Goal: Task Accomplishment & Management: Use online tool/utility

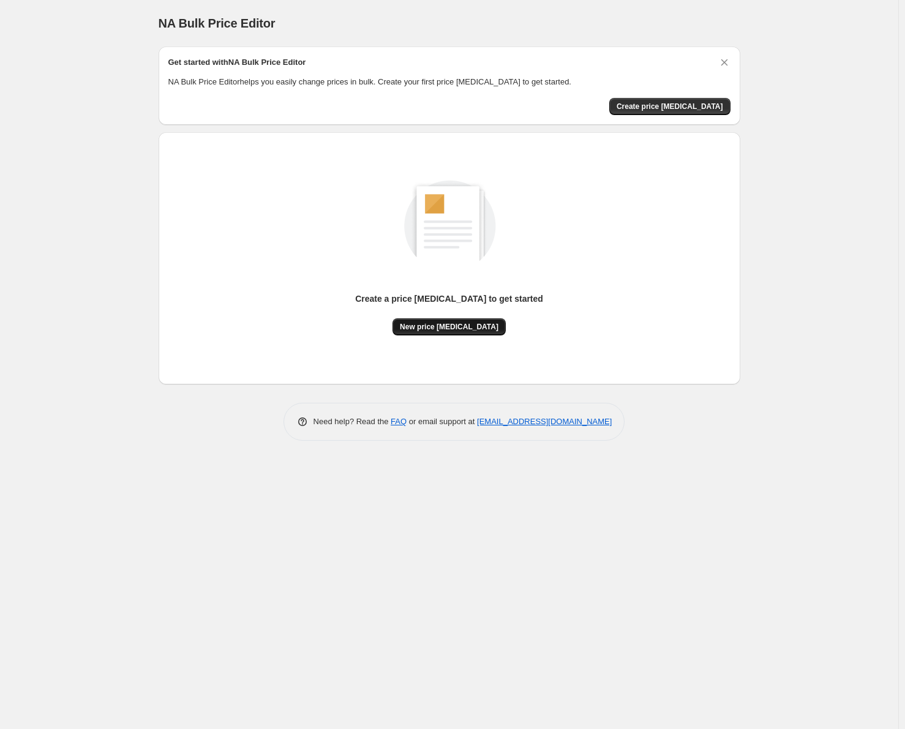
click at [449, 334] on button "New price change job" at bounding box center [449, 326] width 113 height 17
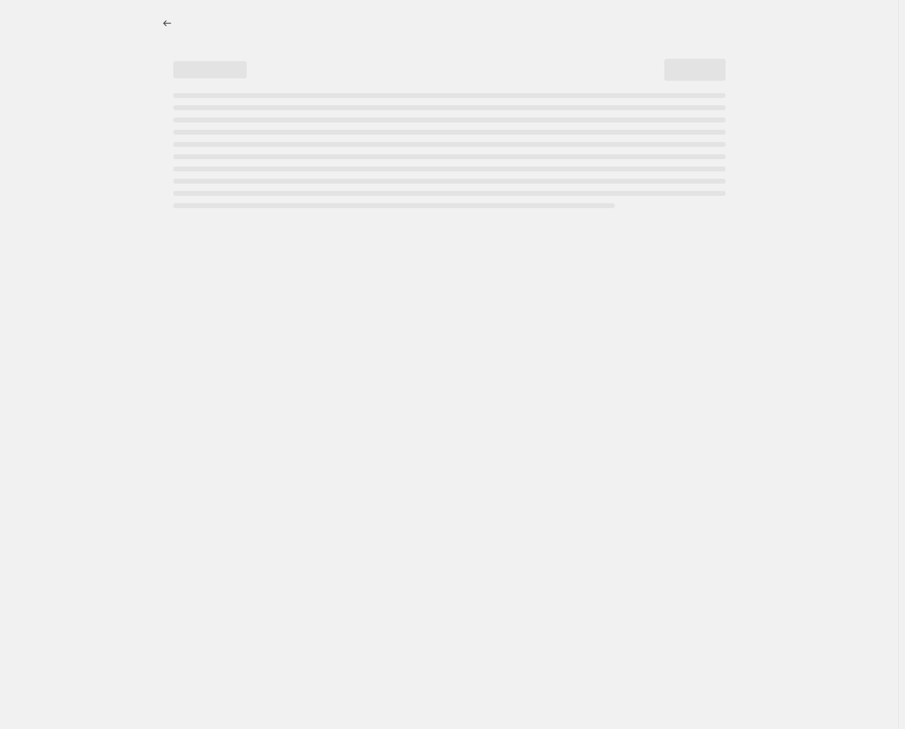
select select "percentage"
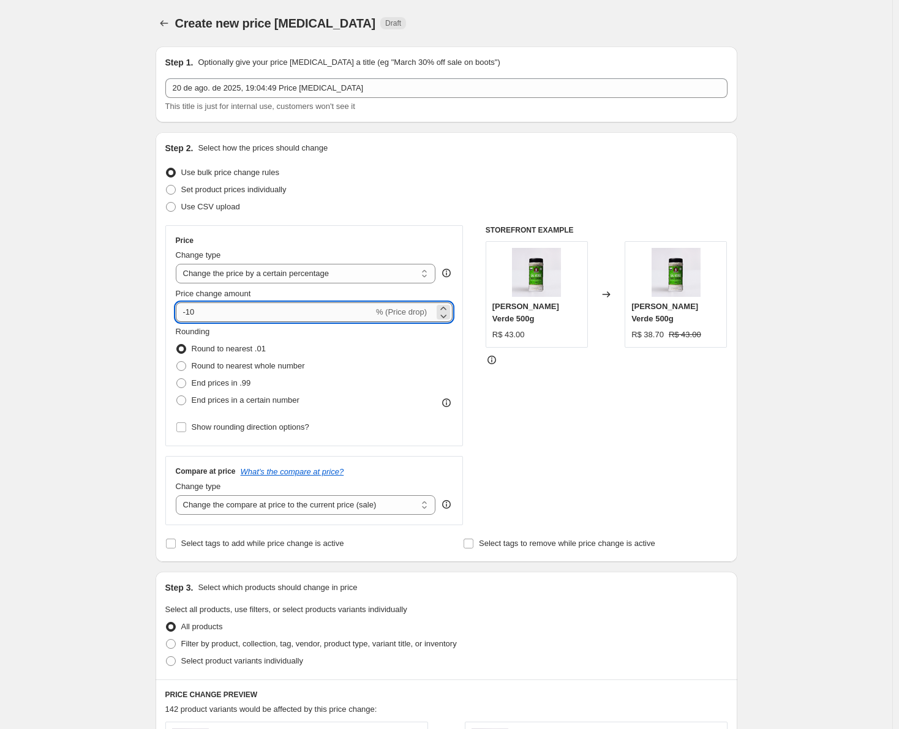
drag, startPoint x: 264, startPoint y: 313, endPoint x: 188, endPoint y: 313, distance: 75.9
click at [188, 313] on input "-10" at bounding box center [275, 313] width 198 height 20
type input "-35"
click at [125, 378] on div "Create new price change job. This page is ready Create new price change job Dra…" at bounding box center [446, 612] width 892 height 1224
click at [198, 387] on span "End prices in .99" at bounding box center [221, 382] width 59 height 9
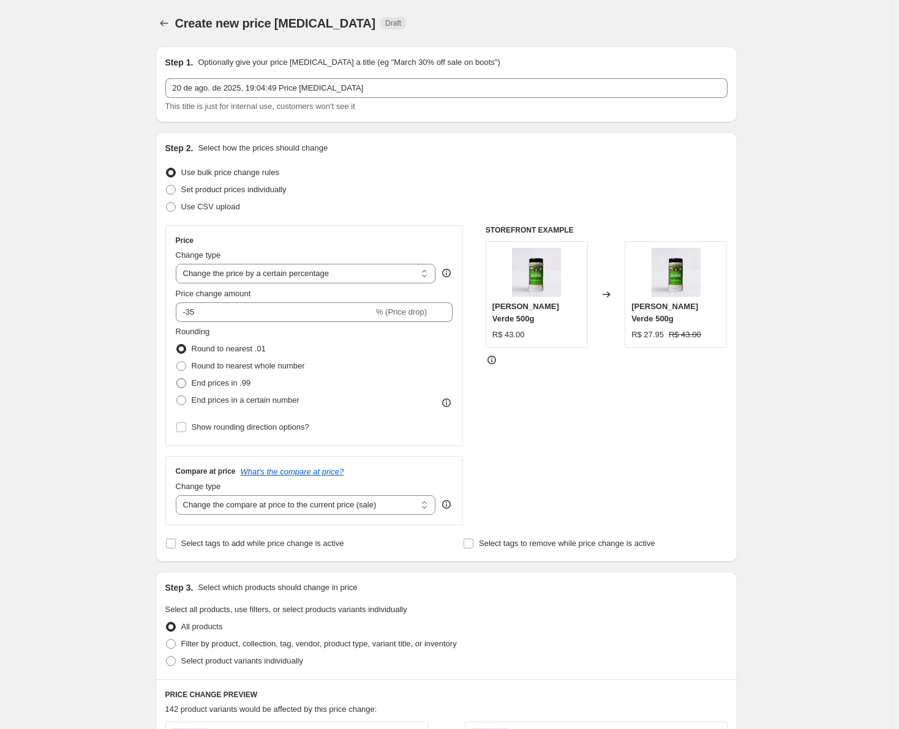
click at [177, 379] on input "End prices in .99" at bounding box center [176, 378] width 1 height 1
radio input "true"
click at [239, 370] on span "Round to nearest whole number" at bounding box center [248, 365] width 113 height 9
click at [177, 362] on input "Round to nearest whole number" at bounding box center [176, 361] width 1 height 1
radio input "true"
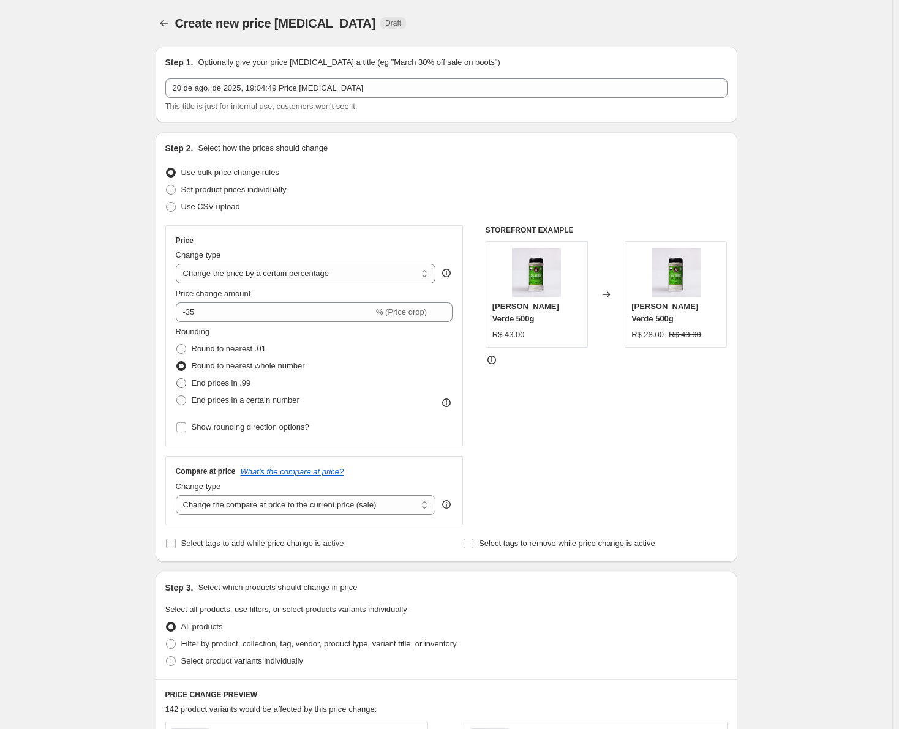
click at [229, 385] on span "End prices in .99" at bounding box center [221, 382] width 59 height 9
click at [177, 379] on input "End prices in .99" at bounding box center [176, 378] width 1 height 1
radio input "true"
click at [233, 368] on span "Round to nearest whole number" at bounding box center [248, 365] width 113 height 9
click at [177, 362] on input "Round to nearest whole number" at bounding box center [176, 361] width 1 height 1
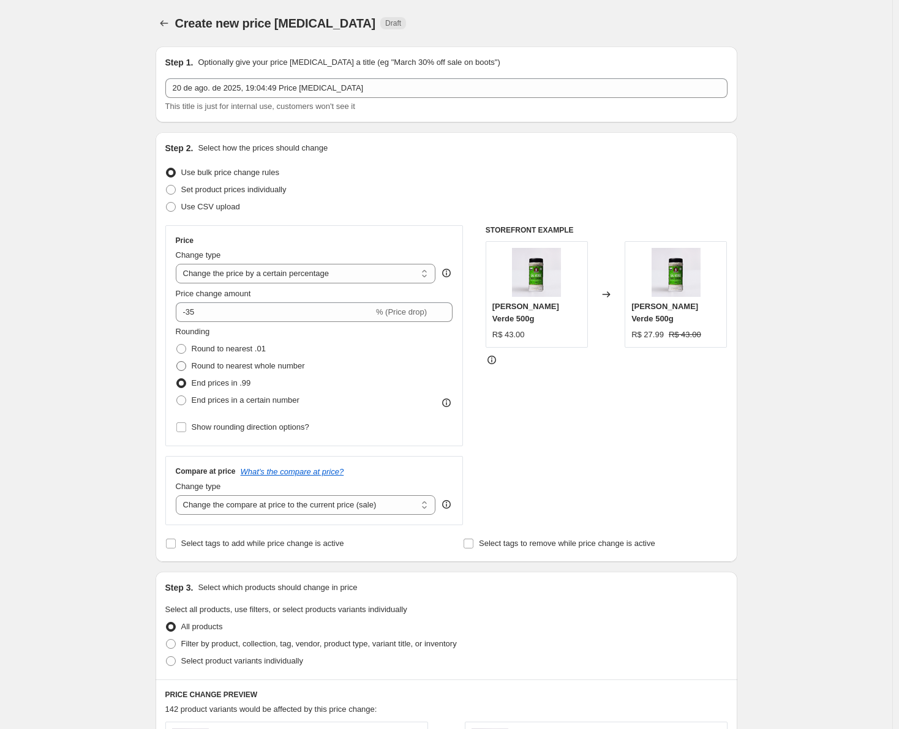
radio input "true"
click at [224, 346] on span "Round to nearest .01" at bounding box center [229, 348] width 74 height 9
click at [177, 345] on input "Round to nearest .01" at bounding box center [176, 344] width 1 height 1
radio input "true"
click at [216, 368] on span "Round to nearest whole number" at bounding box center [248, 365] width 113 height 9
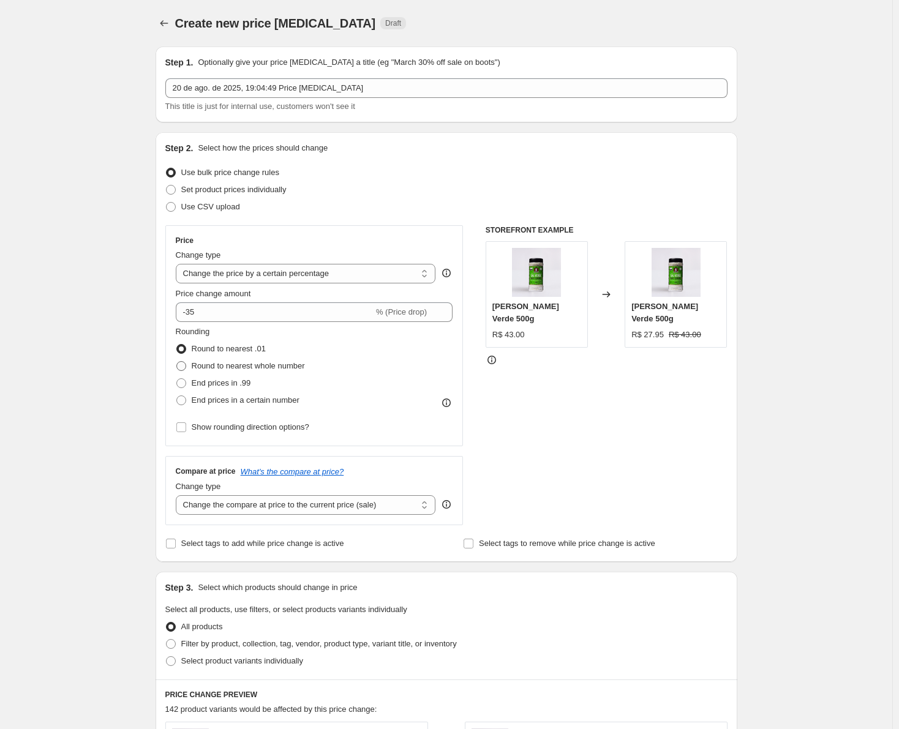
click at [177, 362] on input "Round to nearest whole number" at bounding box center [176, 361] width 1 height 1
radio input "true"
click at [225, 355] on span "Round to nearest .01" at bounding box center [229, 349] width 74 height 12
click at [177, 345] on input "Round to nearest .01" at bounding box center [176, 344] width 1 height 1
radio input "true"
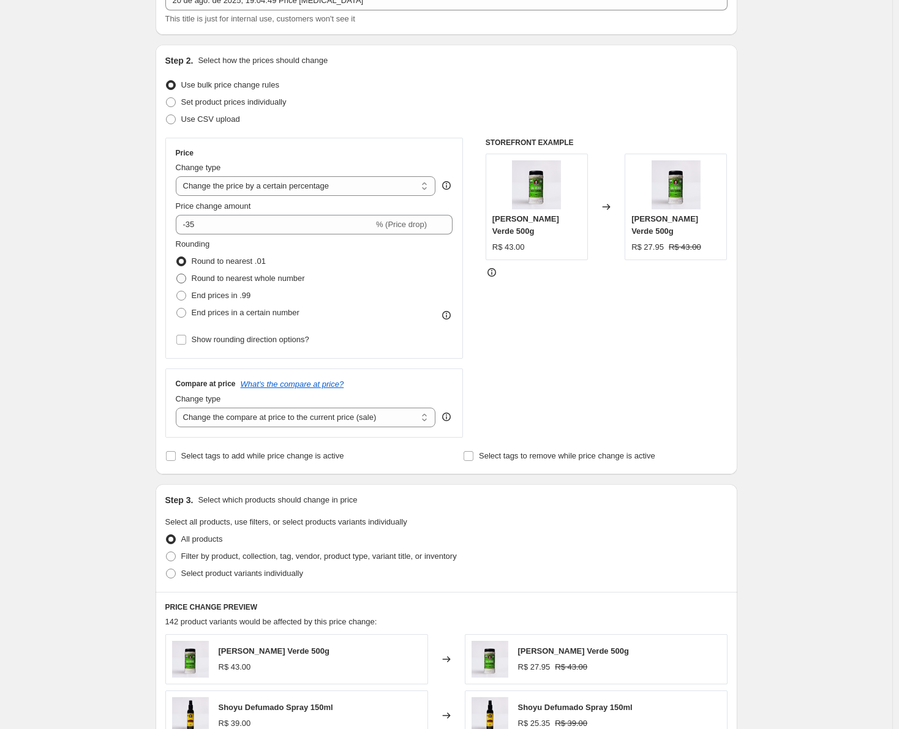
scroll to position [122, 0]
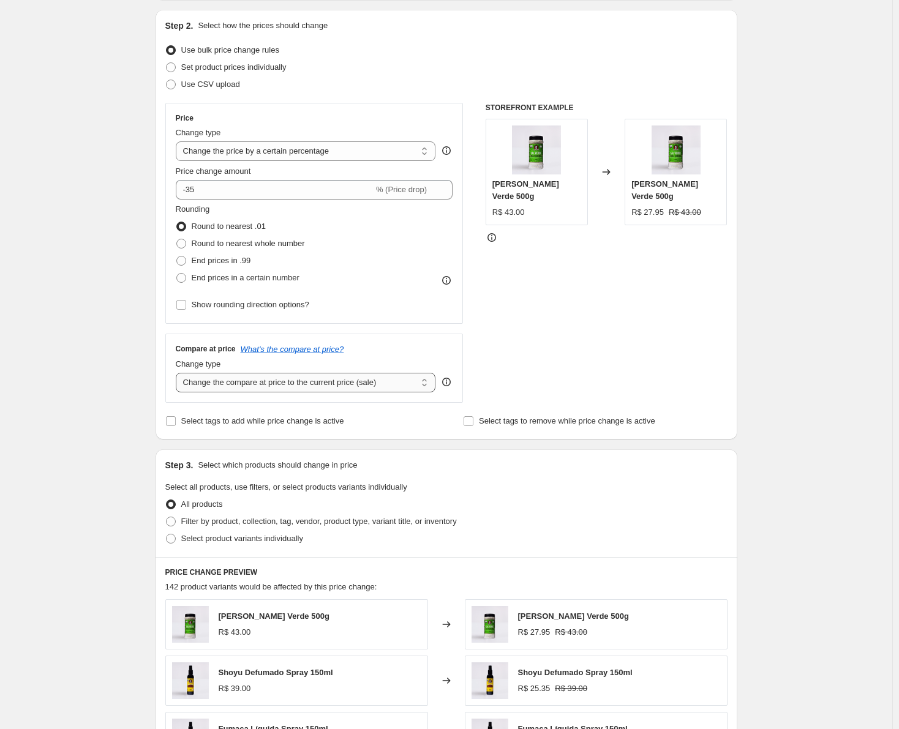
click at [266, 383] on select "Change the compare at price to the current price (sale) Change the compare at p…" at bounding box center [306, 383] width 260 height 20
click at [178, 373] on select "Change the compare at price to the current price (sale) Change the compare at p…" at bounding box center [306, 383] width 260 height 20
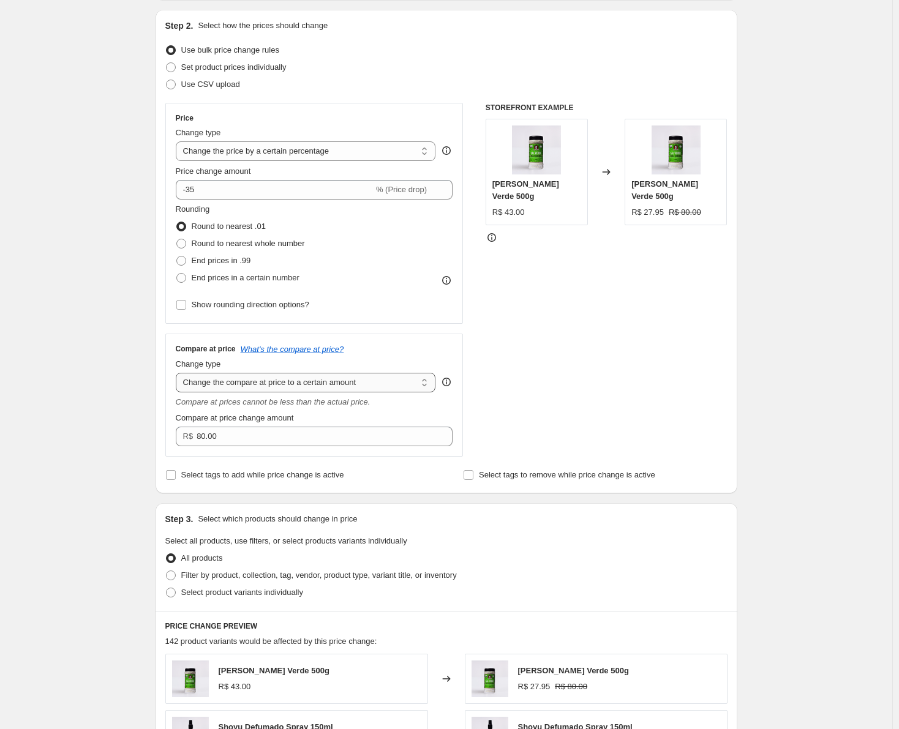
click at [303, 385] on select "Change the compare at price to the current price (sale) Change the compare at p…" at bounding box center [306, 383] width 260 height 20
click at [178, 373] on select "Change the compare at price to the current price (sale) Change the compare at p…" at bounding box center [306, 383] width 260 height 20
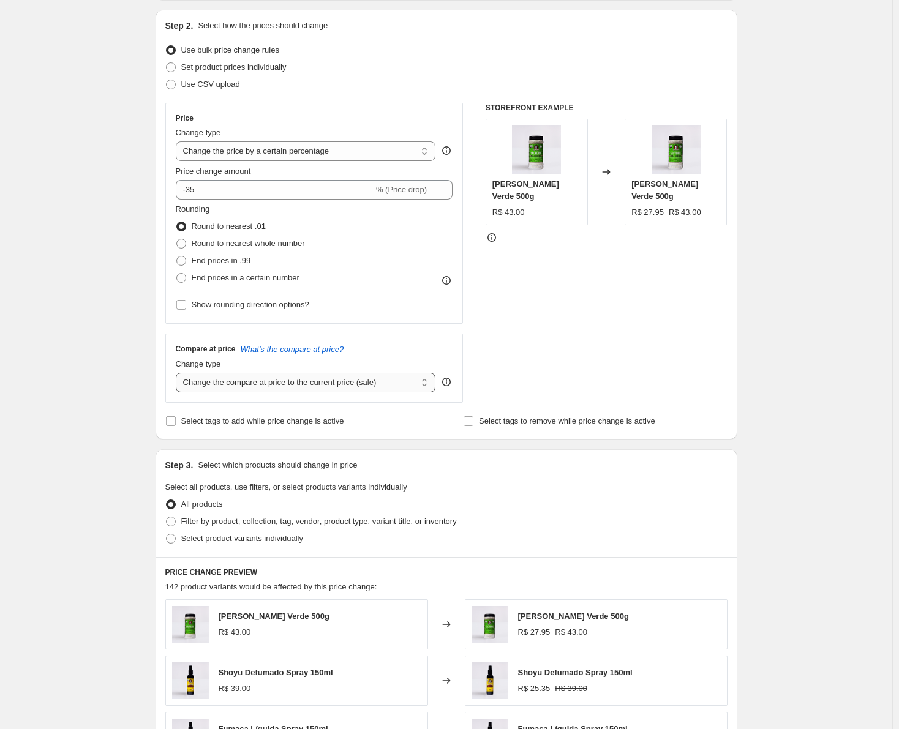
click at [315, 382] on select "Change the compare at price to the current price (sale) Change the compare at p…" at bounding box center [306, 383] width 260 height 20
click at [178, 373] on select "Change the compare at price to the current price (sale) Change the compare at p…" at bounding box center [306, 383] width 260 height 20
click at [331, 394] on div "Compare at price What's the compare at price? Change type Change the compare at…" at bounding box center [314, 368] width 298 height 69
click at [332, 391] on select "Change the compare at price to the current price (sale) Change the compare at p…" at bounding box center [306, 383] width 260 height 20
click at [178, 373] on select "Change the compare at price to the current price (sale) Change the compare at p…" at bounding box center [306, 383] width 260 height 20
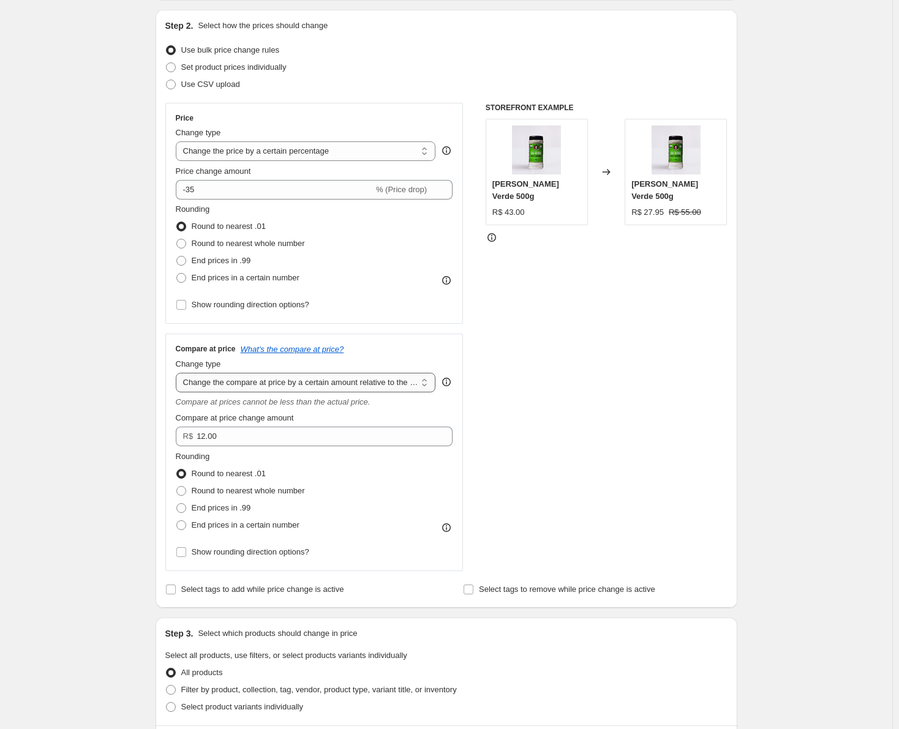
click at [343, 386] on select "Change the compare at price to the current price (sale) Change the compare at p…" at bounding box center [306, 383] width 260 height 20
select select "by"
click at [178, 373] on select "Change the compare at price to the current price (sale) Change the compare at p…" at bounding box center [306, 383] width 260 height 20
type input "-10.00"
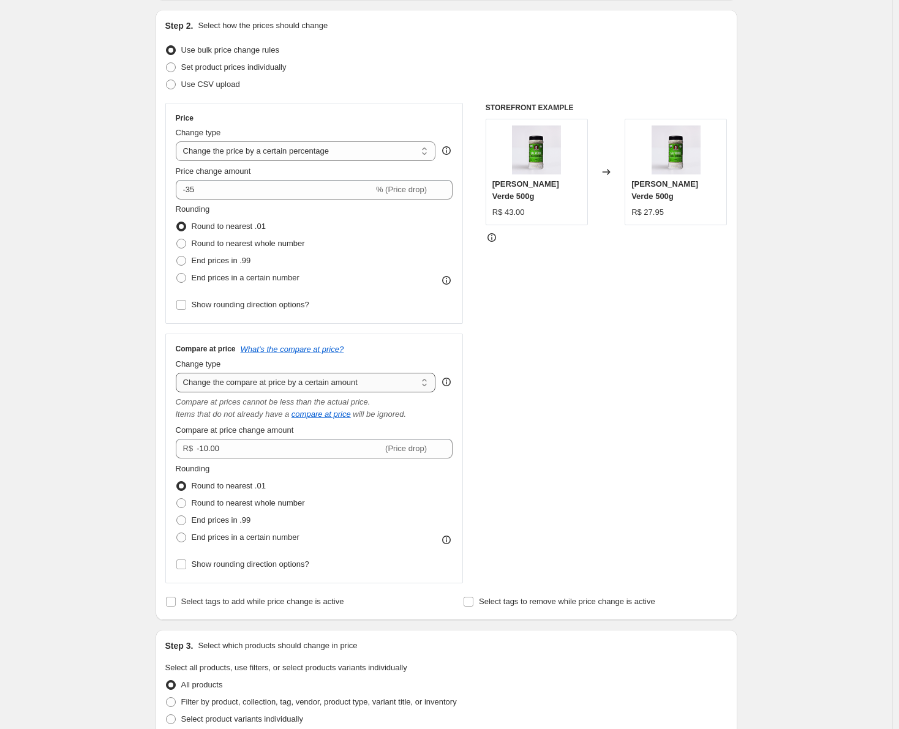
click at [363, 378] on select "Change the compare at price to the current price (sale) Change the compare at p…" at bounding box center [306, 383] width 260 height 20
select select "to"
click at [178, 373] on select "Change the compare at price to the current price (sale) Change the compare at p…" at bounding box center [306, 383] width 260 height 20
type input "80.00"
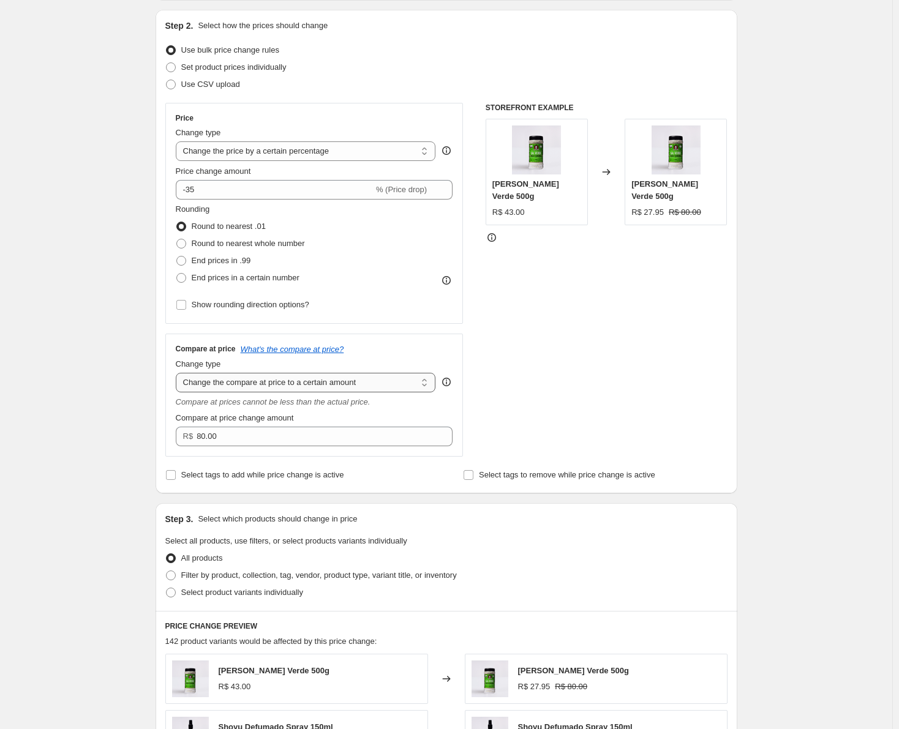
click at [359, 385] on select "Change the compare at price to the current price (sale) Change the compare at p…" at bounding box center [306, 383] width 260 height 20
click at [178, 373] on select "Change the compare at price to the current price (sale) Change the compare at p…" at bounding box center [306, 383] width 260 height 20
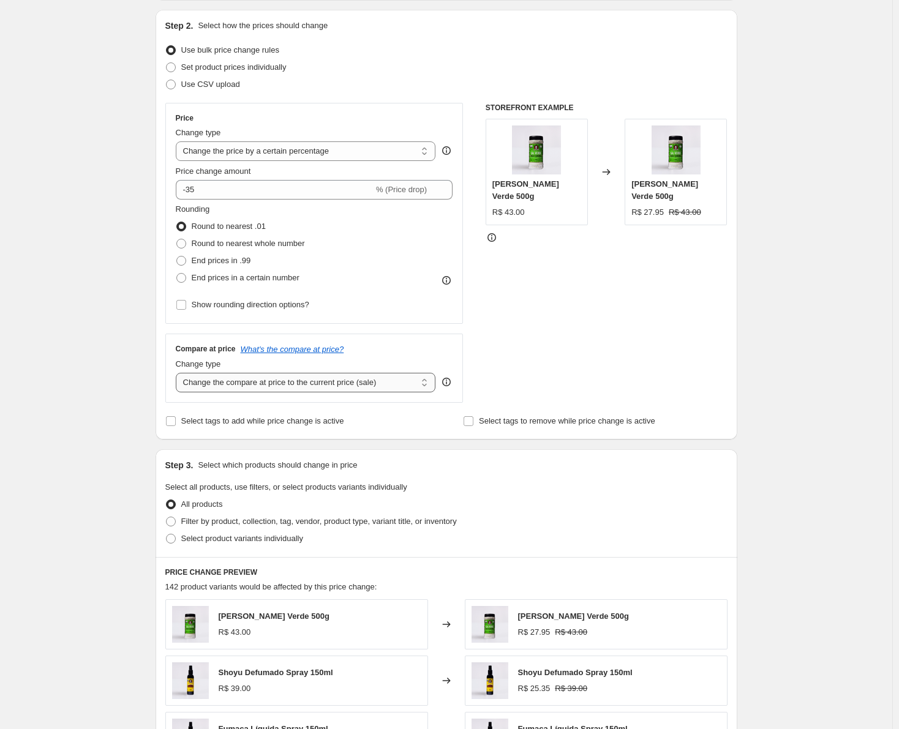
click at [369, 380] on select "Change the compare at price to the current price (sale) Change the compare at p…" at bounding box center [306, 383] width 260 height 20
click at [178, 373] on select "Change the compare at price to the current price (sale) Change the compare at p…" at bounding box center [306, 383] width 260 height 20
click at [357, 390] on select "Change the compare at price to the current price (sale) Change the compare at p…" at bounding box center [306, 383] width 260 height 20
click at [178, 373] on select "Change the compare at price to the current price (sale) Change the compare at p…" at bounding box center [306, 383] width 260 height 20
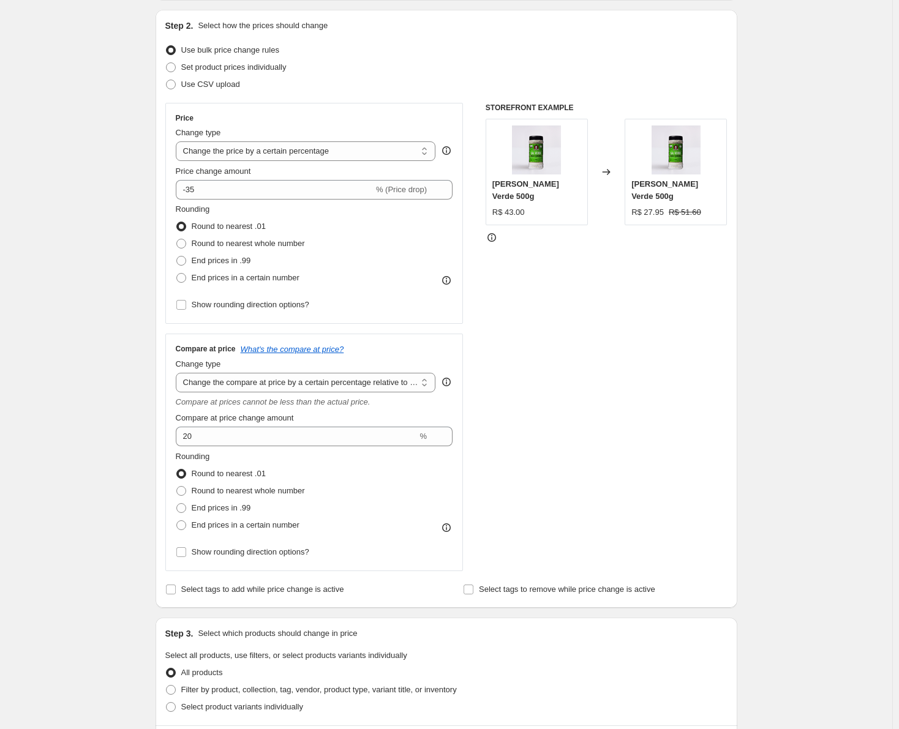
click at [386, 393] on div "Compare at price What's the compare at price? Change type Change the compare at…" at bounding box center [314, 452] width 277 height 217
click at [388, 389] on select "Change the compare at price to the current price (sale) Change the compare at p…" at bounding box center [306, 383] width 260 height 20
select select "bp"
click at [178, 373] on select "Change the compare at price to the current price (sale) Change the compare at p…" at bounding box center [306, 383] width 260 height 20
type input "12.00"
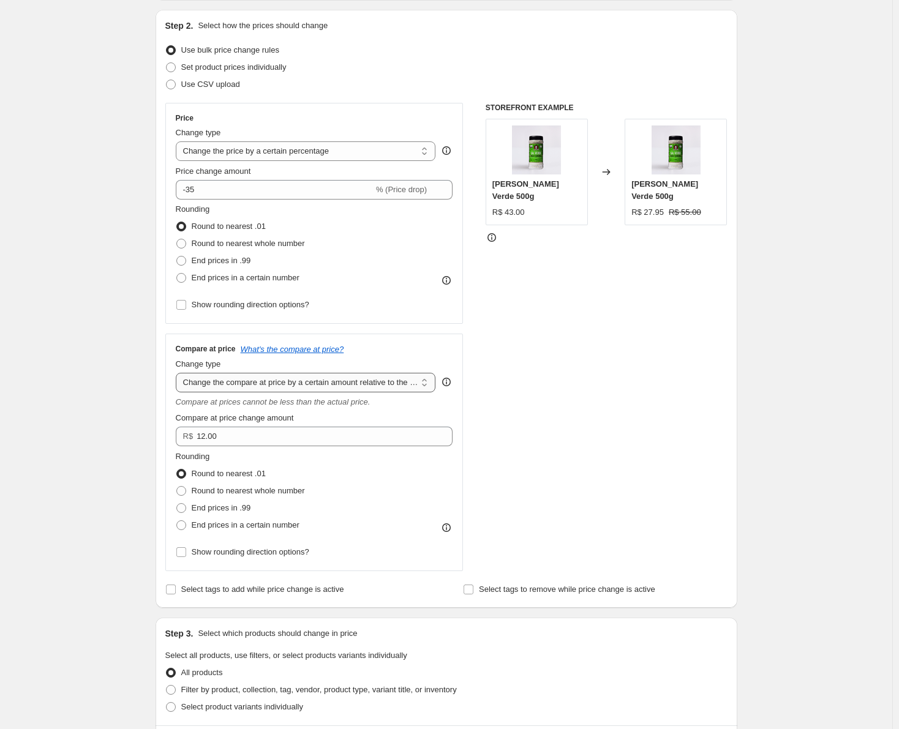
click at [409, 385] on select "Change the compare at price to the current price (sale) Change the compare at p…" at bounding box center [306, 383] width 260 height 20
select select "pp"
click at [178, 373] on select "Change the compare at price to the current price (sale) Change the compare at p…" at bounding box center [306, 383] width 260 height 20
type input "20"
click at [386, 393] on div "Compare at price What's the compare at price? Change type Change the compare at…" at bounding box center [314, 452] width 277 height 217
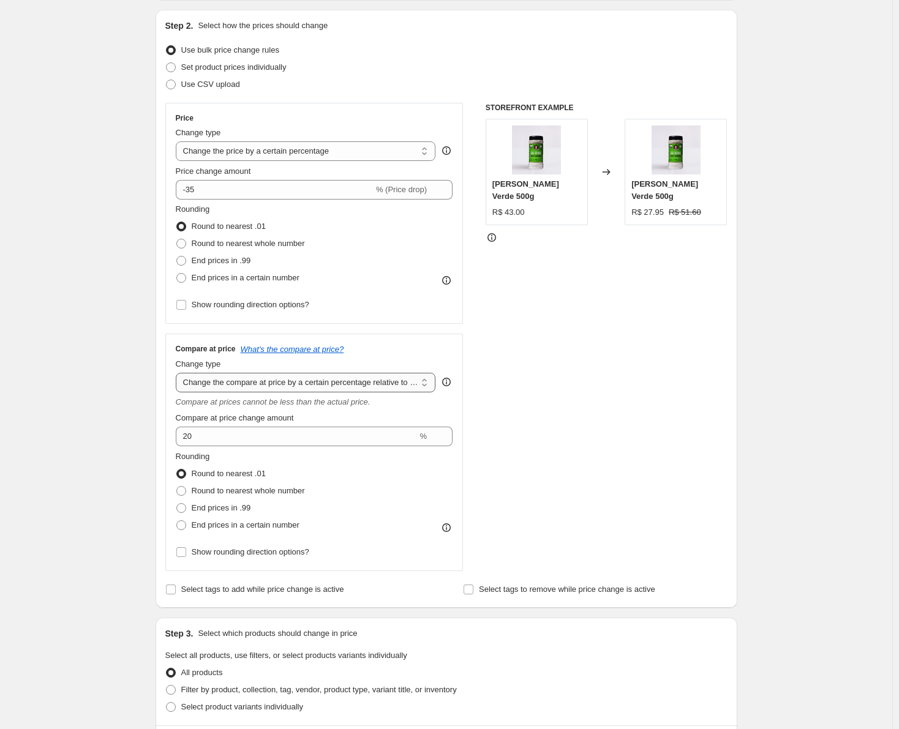
click at [390, 384] on select "Change the compare at price to the current price (sale) Change the compare at p…" at bounding box center [306, 383] width 260 height 20
select select "percentage"
click at [178, 373] on select "Change the compare at price to the current price (sale) Change the compare at p…" at bounding box center [306, 383] width 260 height 20
type input "-15"
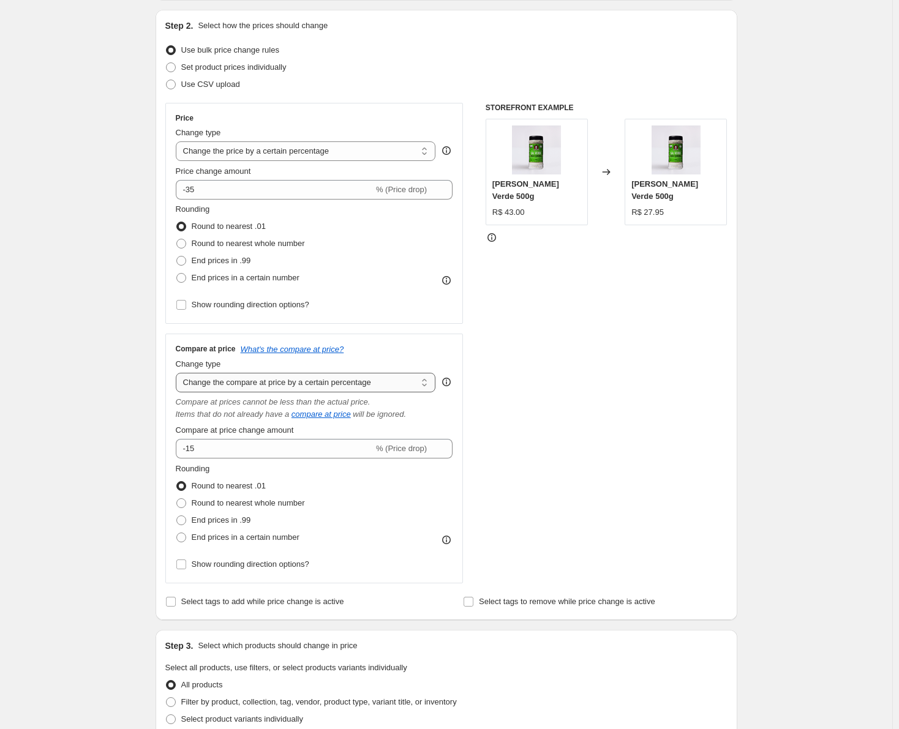
click at [382, 378] on select "Change the compare at price to the current price (sale) Change the compare at p…" at bounding box center [306, 383] width 260 height 20
select select "pp"
click at [178, 373] on select "Change the compare at price to the current price (sale) Change the compare at p…" at bounding box center [306, 383] width 260 height 20
type input "20"
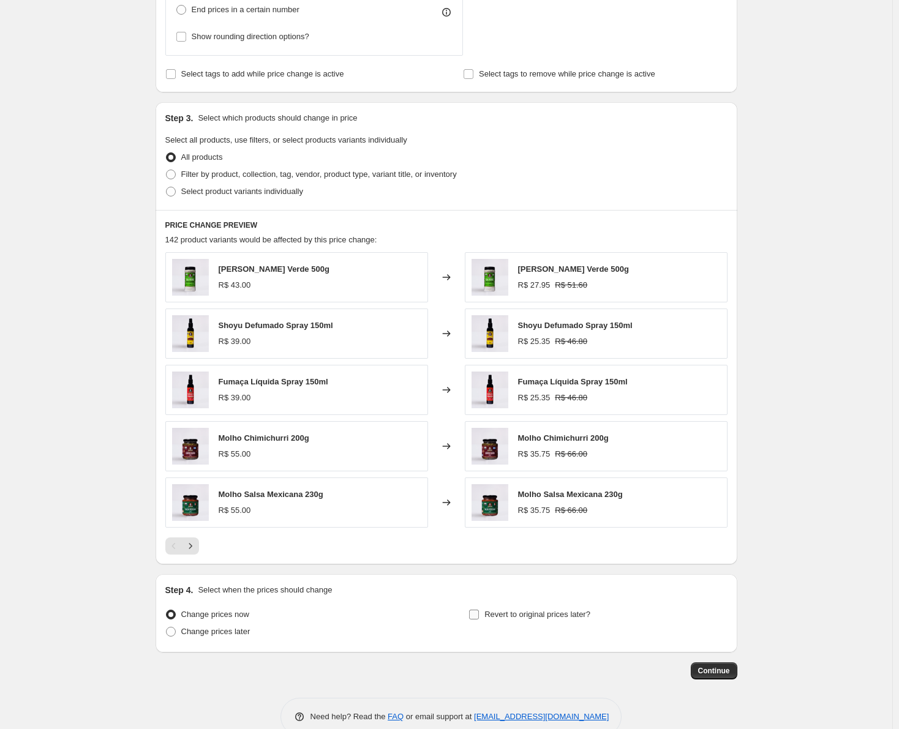
scroll to position [664, 0]
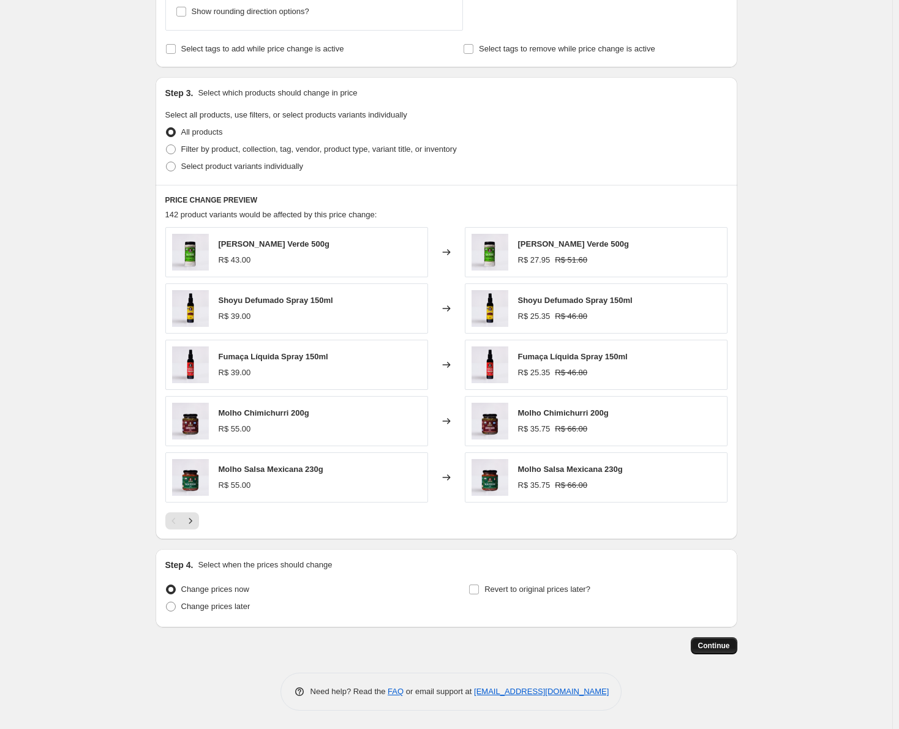
click at [728, 640] on button "Continue" at bounding box center [714, 645] width 47 height 17
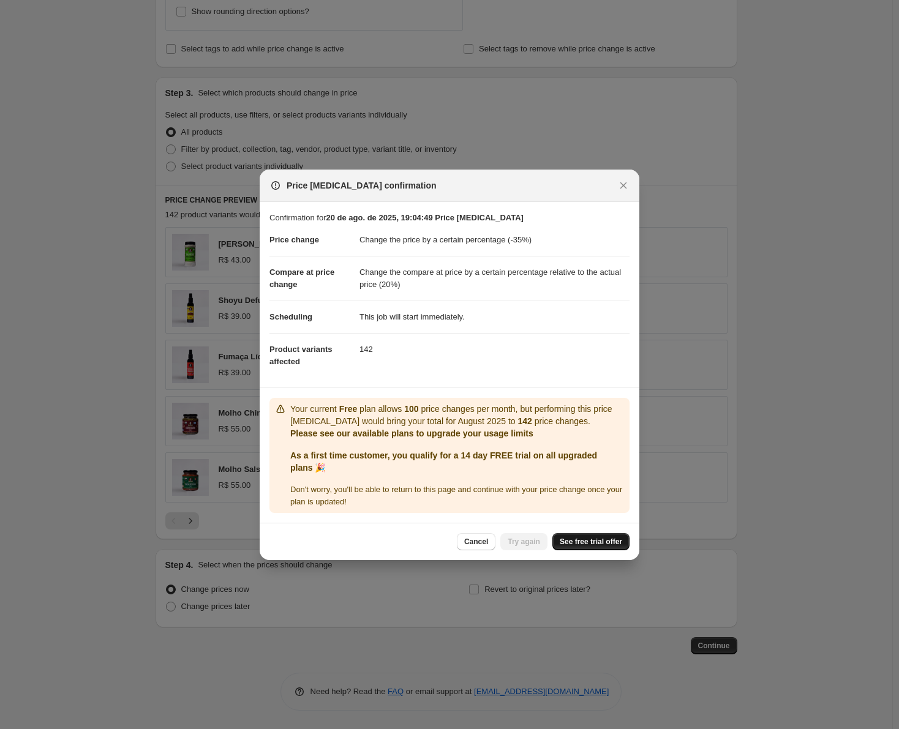
click at [577, 535] on link "See free trial offer" at bounding box center [590, 541] width 77 height 17
click at [526, 538] on span "Try again" at bounding box center [524, 542] width 32 height 10
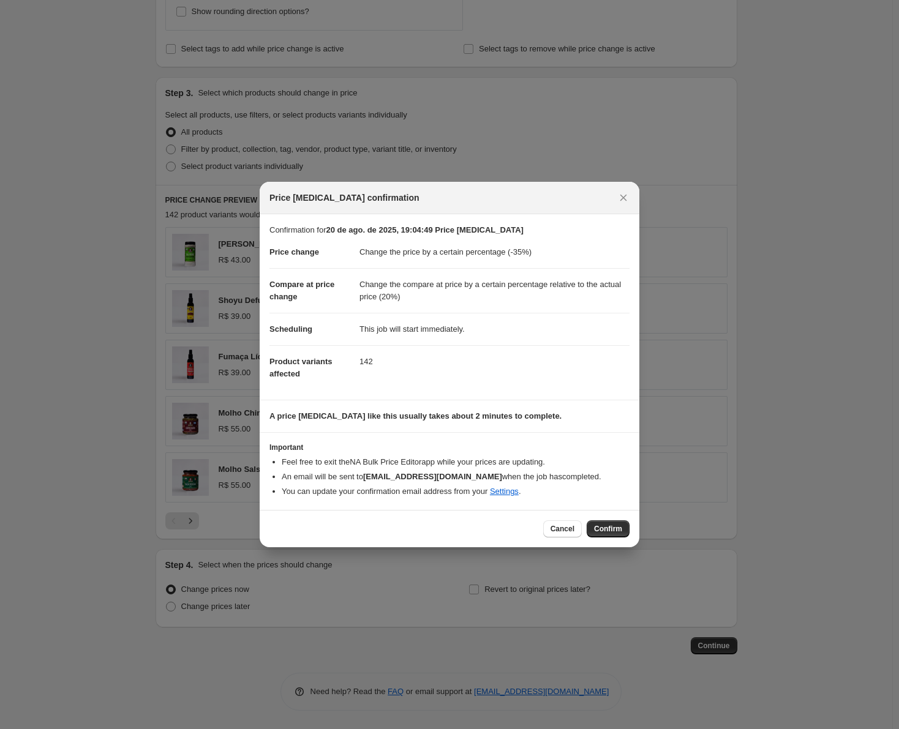
click at [606, 541] on div "Cancel Confirm" at bounding box center [450, 528] width 380 height 37
click at [609, 530] on span "Confirm" at bounding box center [608, 529] width 28 height 10
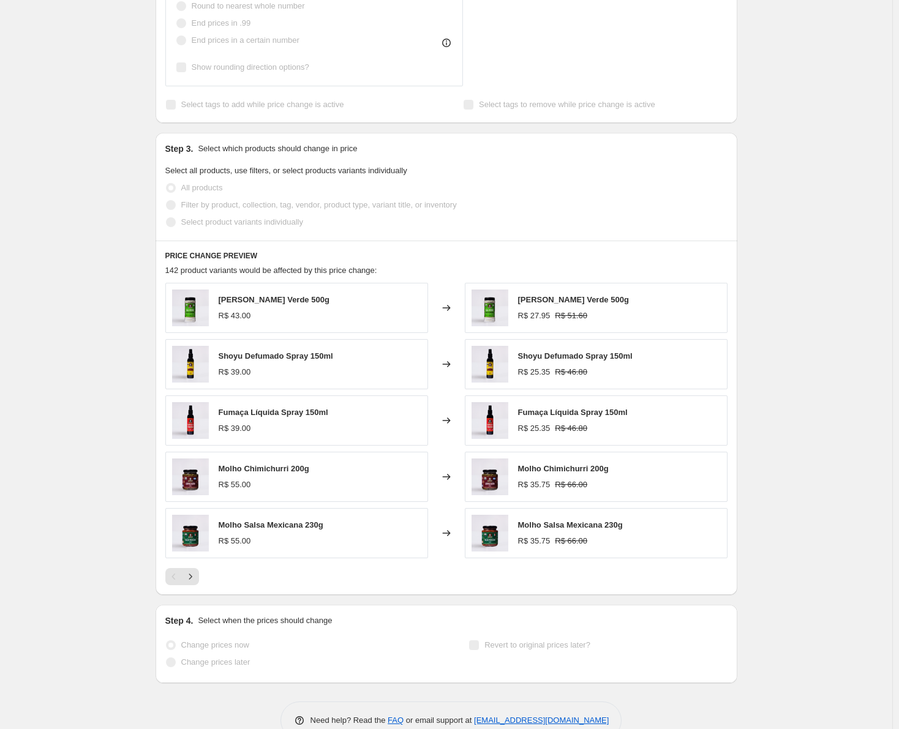
scroll to position [696, 0]
select select "percentage"
select select "pp"
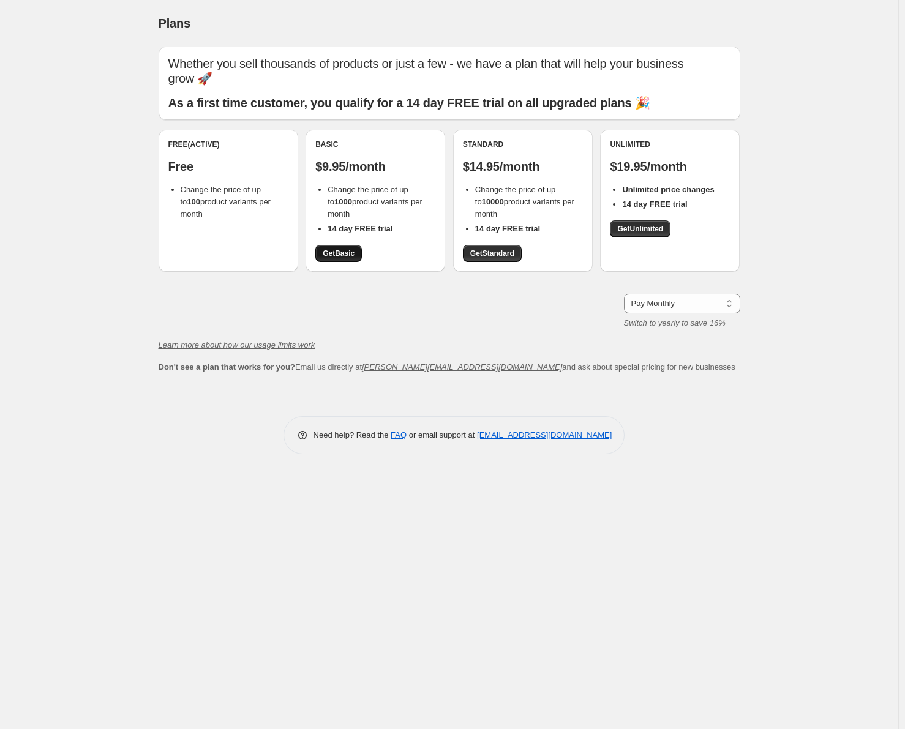
click at [350, 257] on span "Get Basic" at bounding box center [339, 254] width 32 height 10
